Goal: Task Accomplishment & Management: Use online tool/utility

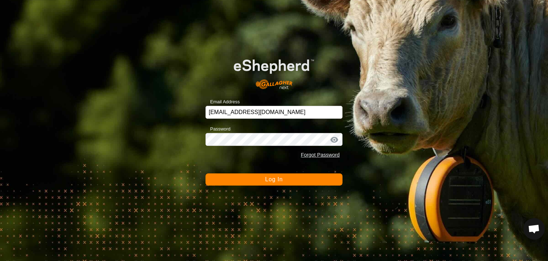
click at [515, 175] on div "Email Address [EMAIL_ADDRESS][DOMAIN_NAME] Password Forgot Password Log In" at bounding box center [274, 130] width 548 height 261
click at [269, 180] on span "Log In" at bounding box center [273, 179] width 17 height 6
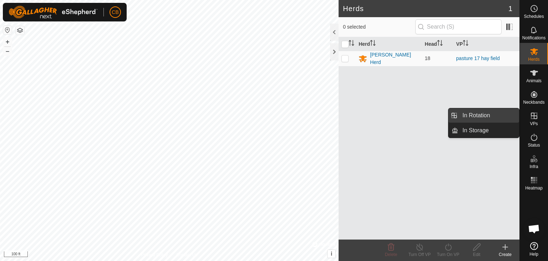
click at [495, 115] on link "In Rotation" at bounding box center [488, 115] width 61 height 14
click div "Create"
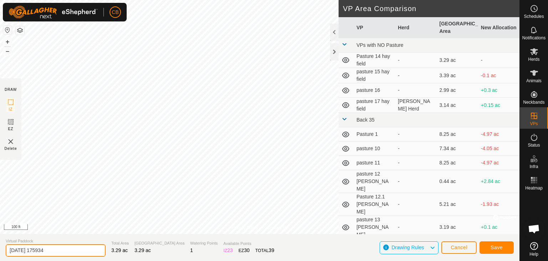
click at [65, 249] on input "[DATE] 175934" at bounding box center [56, 250] width 100 height 12
type input "2"
type input "pasture 18 hay field"
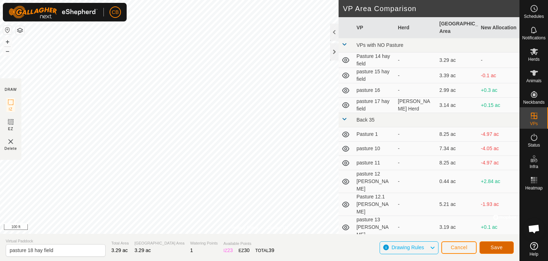
click at [499, 246] on span "Save" at bounding box center [497, 247] width 12 height 6
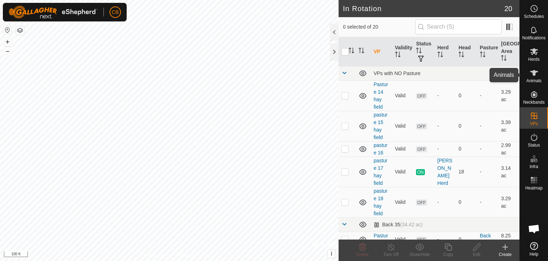
click at [535, 76] on icon at bounding box center [534, 73] width 9 height 9
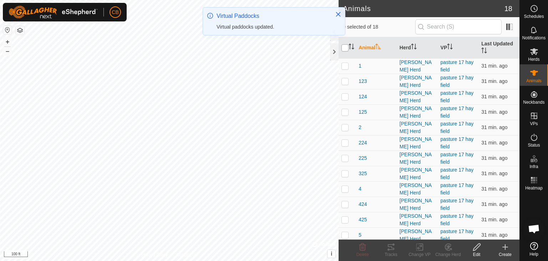
click at [346, 47] on input "checkbox" at bounding box center [345, 47] width 7 height 7
checkbox input "true"
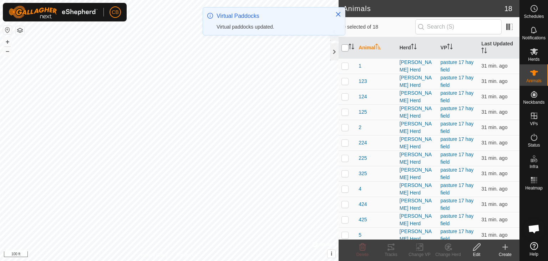
checkbox input "true"
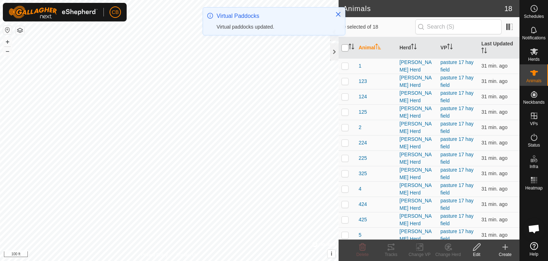
checkbox input "true"
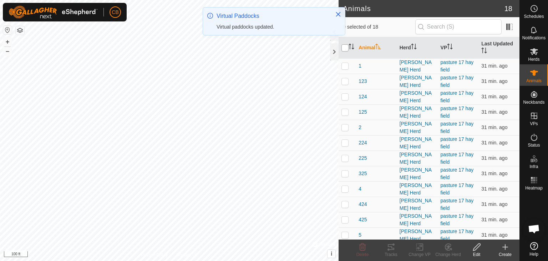
checkbox input "true"
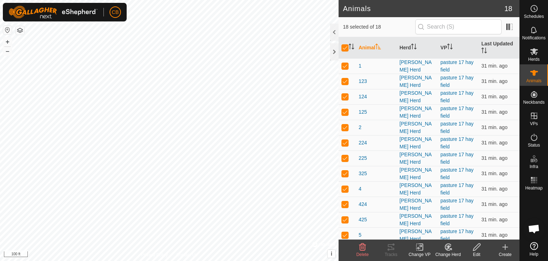
click at [420, 247] on icon at bounding box center [419, 247] width 5 height 5
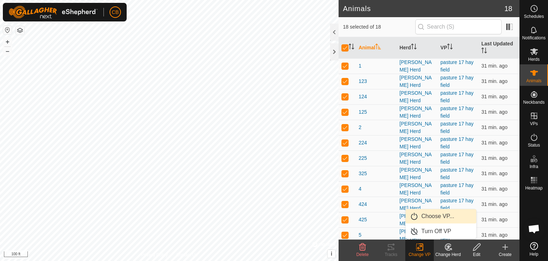
click at [426, 214] on link "Choose VP..." at bounding box center [441, 216] width 71 height 14
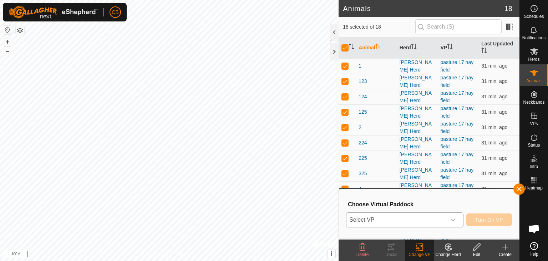
click at [454, 217] on icon "dropdown trigger" at bounding box center [454, 220] width 6 height 6
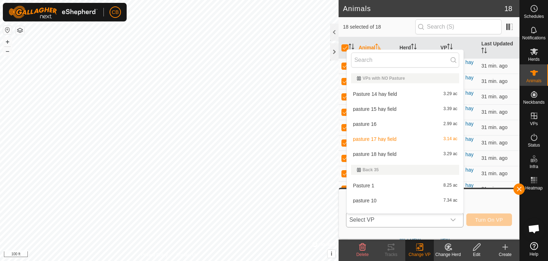
scroll to position [9, 0]
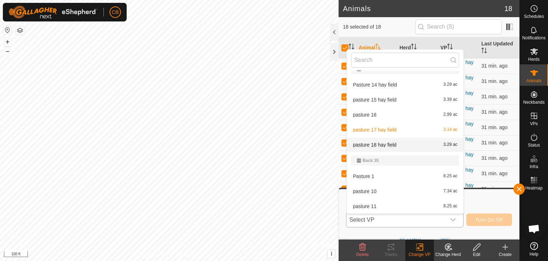
click at [400, 143] on li "pasture 18 hay field 3.29 ac" at bounding box center [405, 144] width 117 height 14
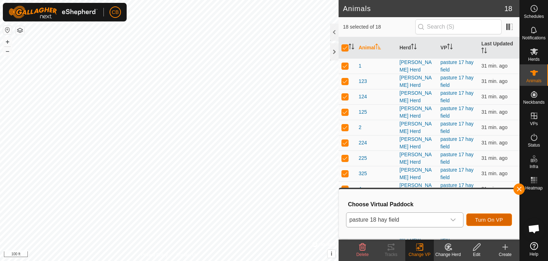
click at [493, 220] on span "Turn On VP" at bounding box center [490, 220] width 28 height 6
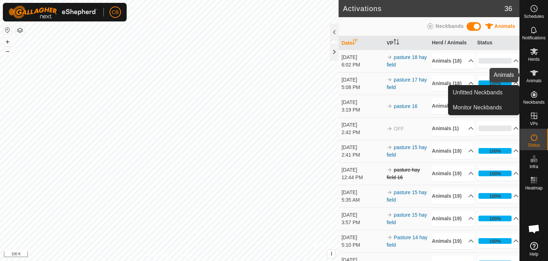
click at [535, 72] on icon at bounding box center [535, 73] width 8 height 6
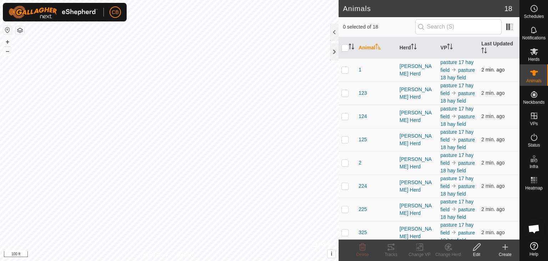
click at [345, 72] on p-checkbox at bounding box center [345, 70] width 7 height 6
click at [390, 246] on icon at bounding box center [391, 247] width 6 height 6
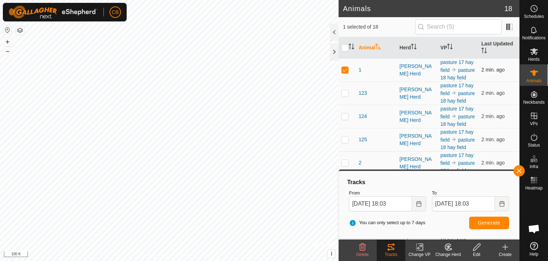
click at [345, 71] on p-checkbox at bounding box center [345, 70] width 7 height 6
checkbox input "false"
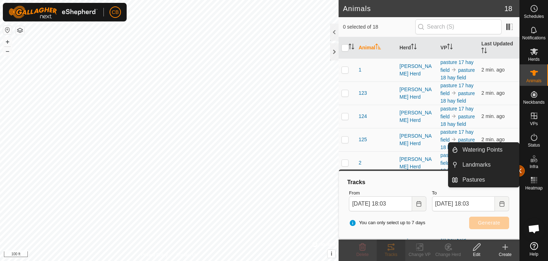
click at [521, 171] on button "button" at bounding box center [519, 170] width 11 height 11
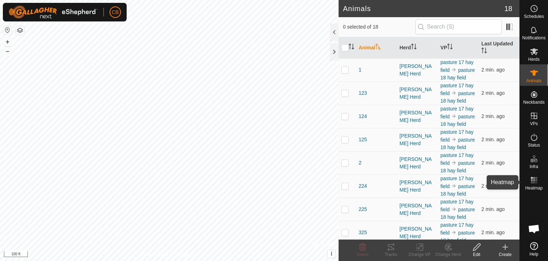
click at [536, 180] on rect at bounding box center [537, 180] width 2 height 2
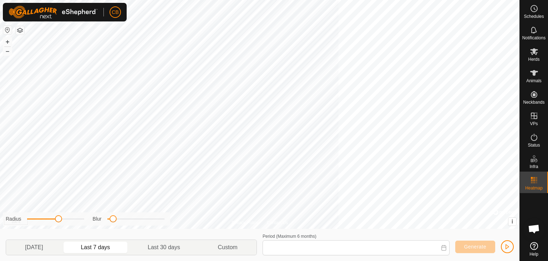
type input "[DATE] - [DATE]"
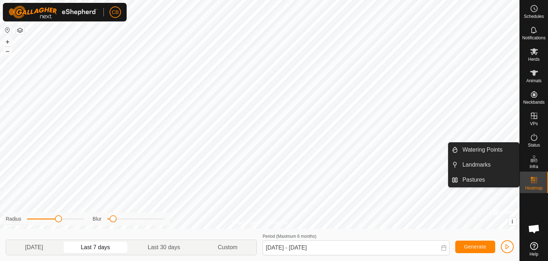
click at [536, 162] on icon at bounding box center [536, 160] width 3 height 4
click at [494, 149] on link "Watering Points" at bounding box center [488, 149] width 61 height 14
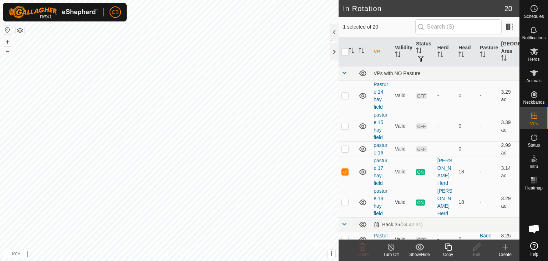
checkbox input "false"
checkbox input "true"
click at [537, 74] on icon at bounding box center [534, 73] width 9 height 9
